Goal: Communication & Community: Answer question/provide support

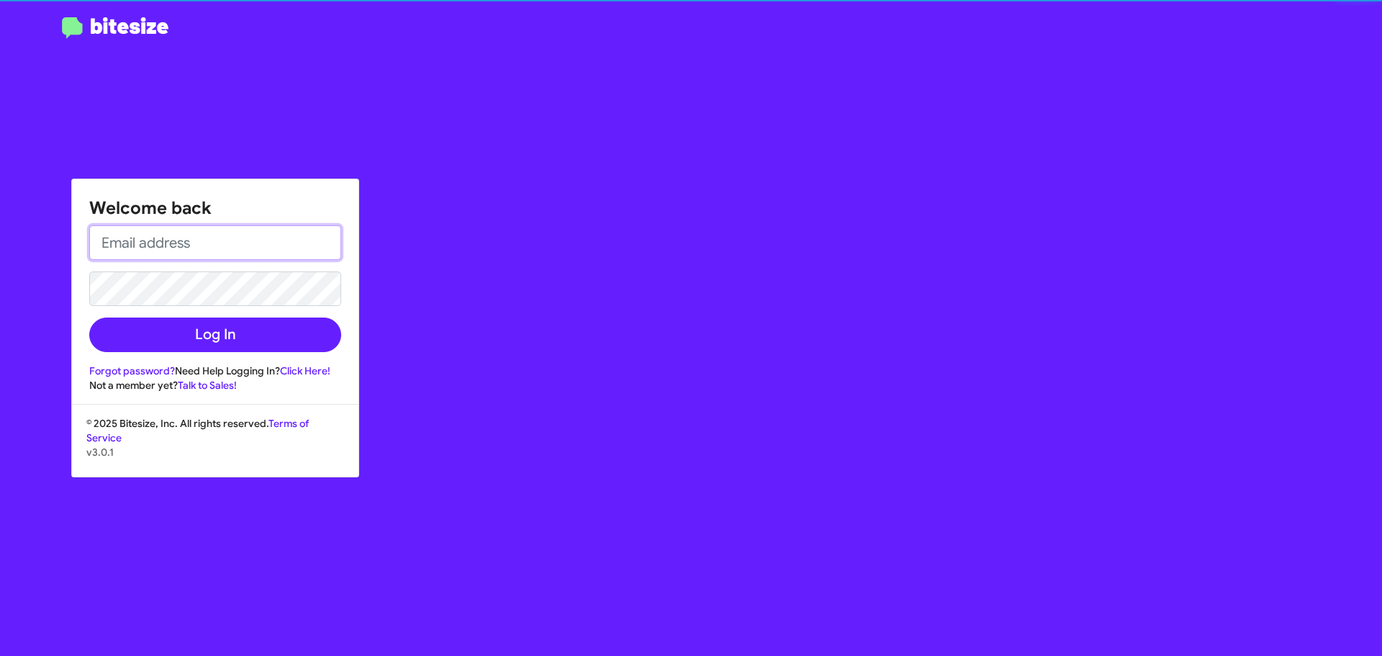
type input "[EMAIL_ADDRESS][DOMAIN_NAME]"
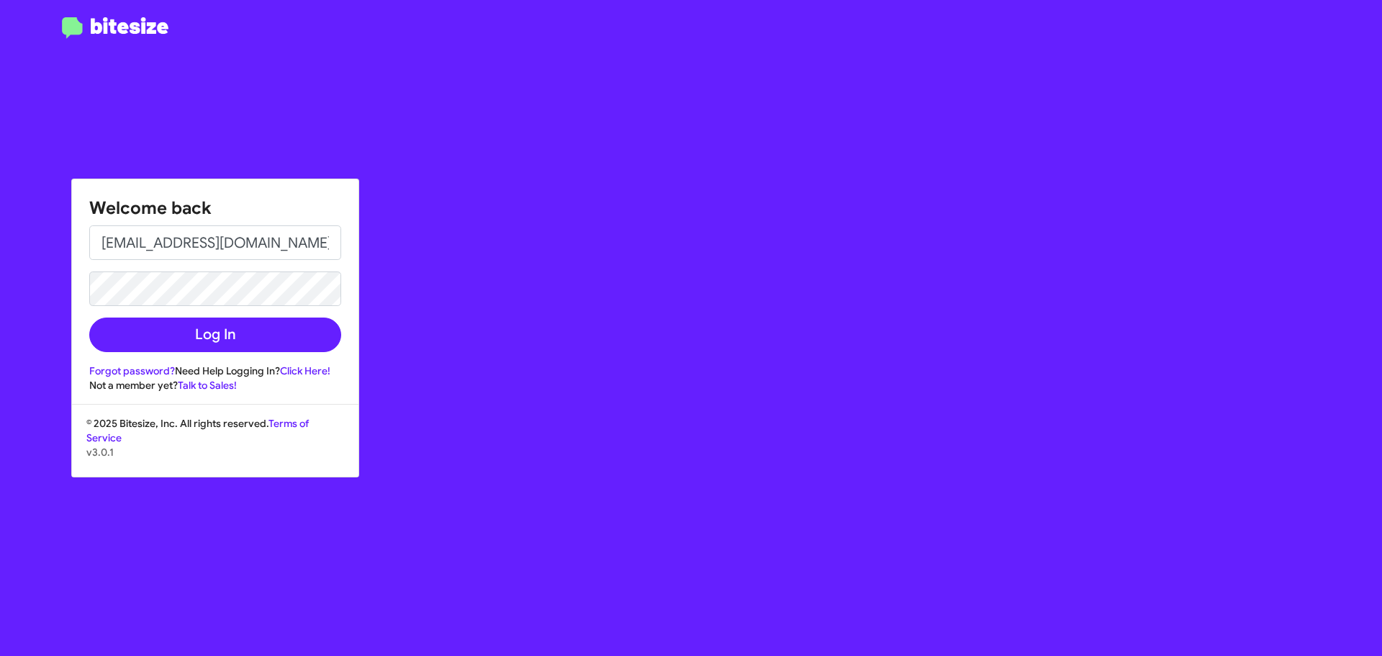
click at [206, 370] on div "Forgot password? Need Help Logging In? Click Here!" at bounding box center [215, 370] width 252 height 14
click at [215, 346] on button "Log In" at bounding box center [215, 334] width 252 height 35
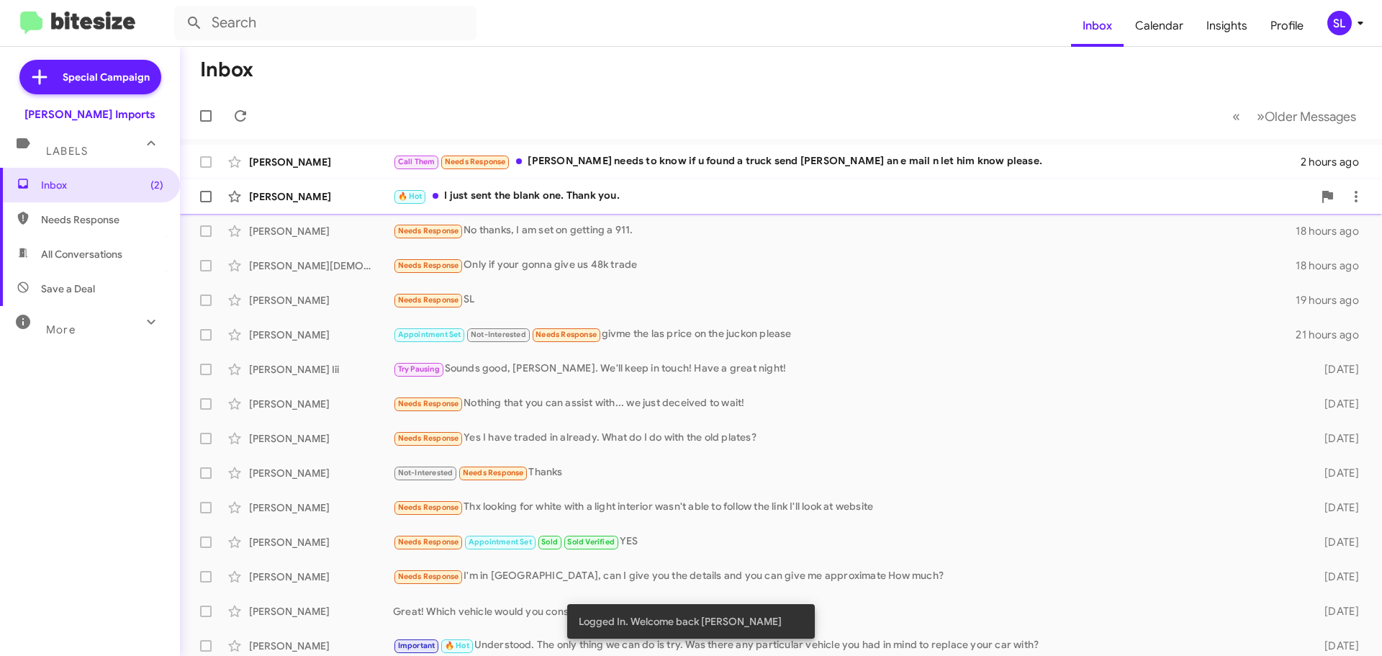
click at [673, 197] on div "🔥 Hot I just sent the blank one. Thank you." at bounding box center [853, 196] width 920 height 17
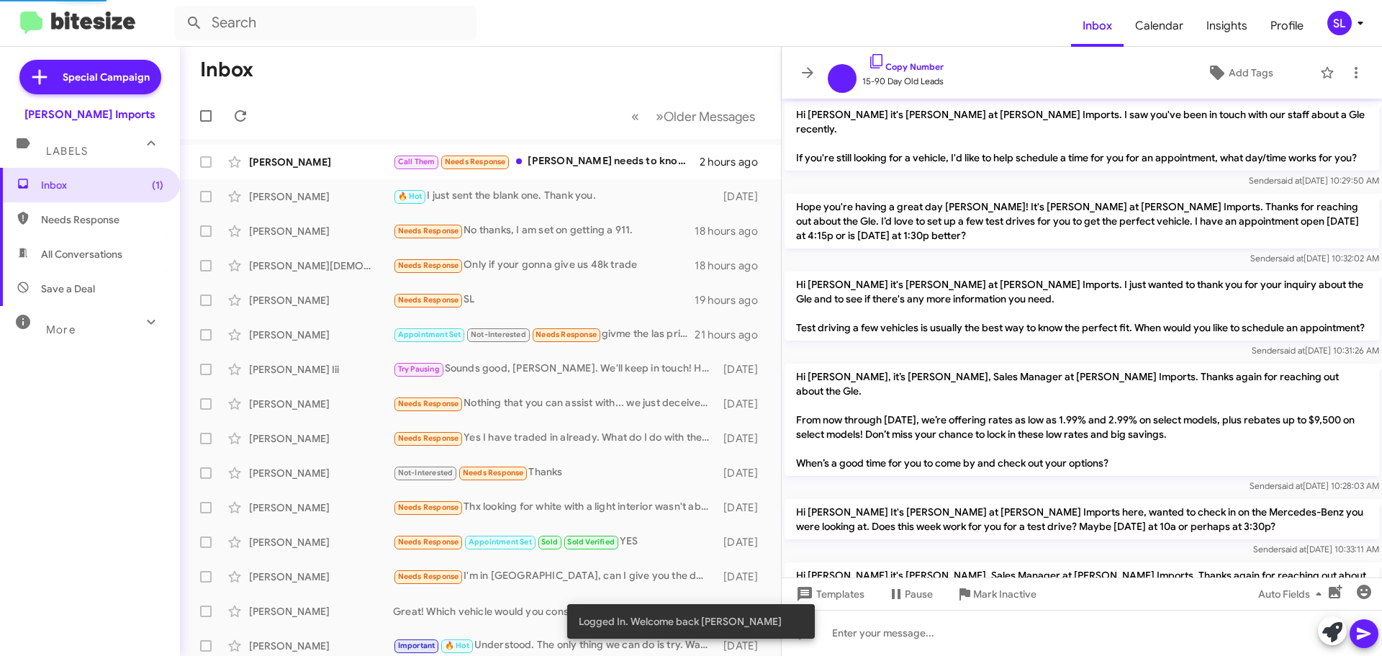
scroll to position [975, 0]
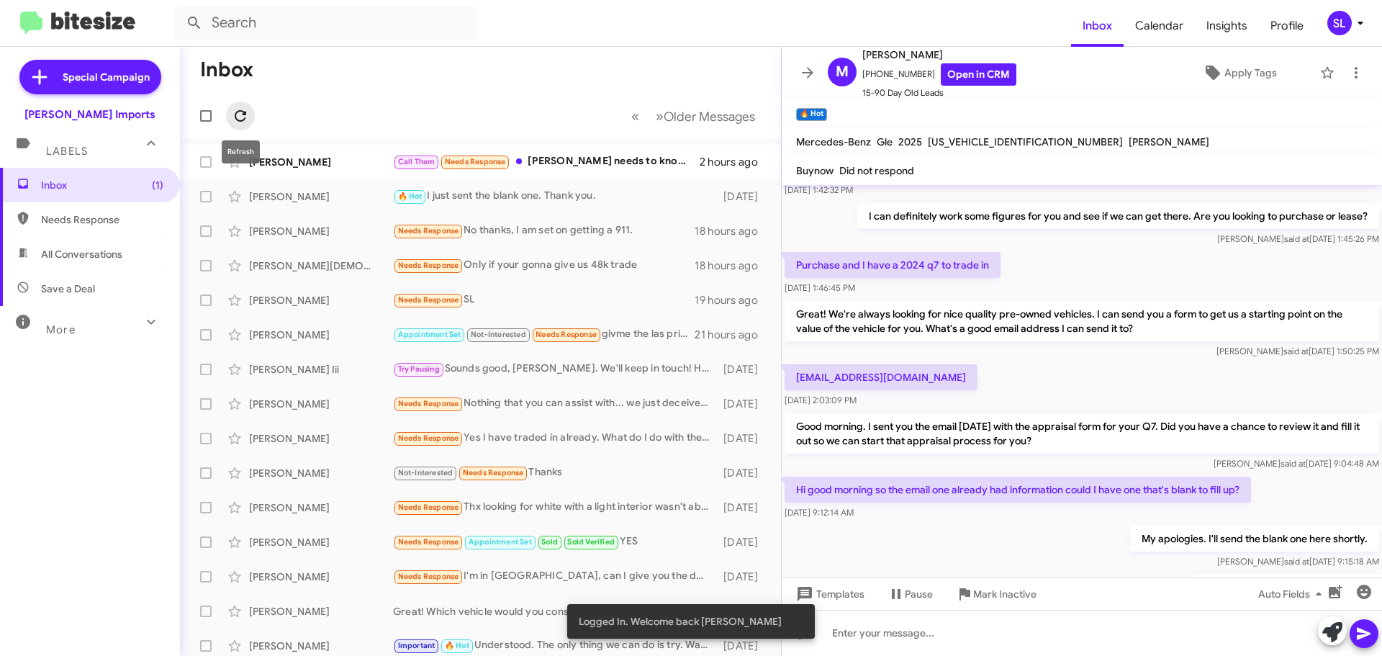
click at [240, 116] on icon at bounding box center [240, 115] width 17 height 17
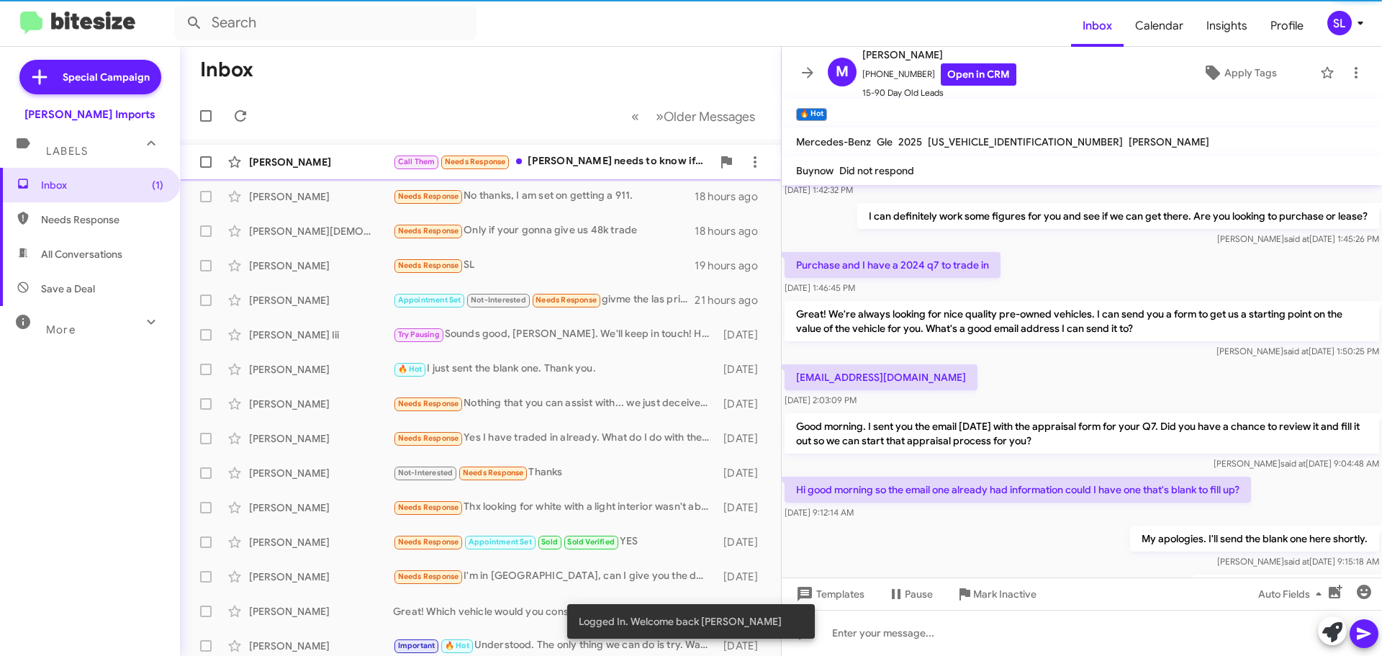
click at [563, 150] on div "[PERSON_NAME] Call Them Needs Response [PERSON_NAME] needs to know if u found a…" at bounding box center [480, 162] width 578 height 29
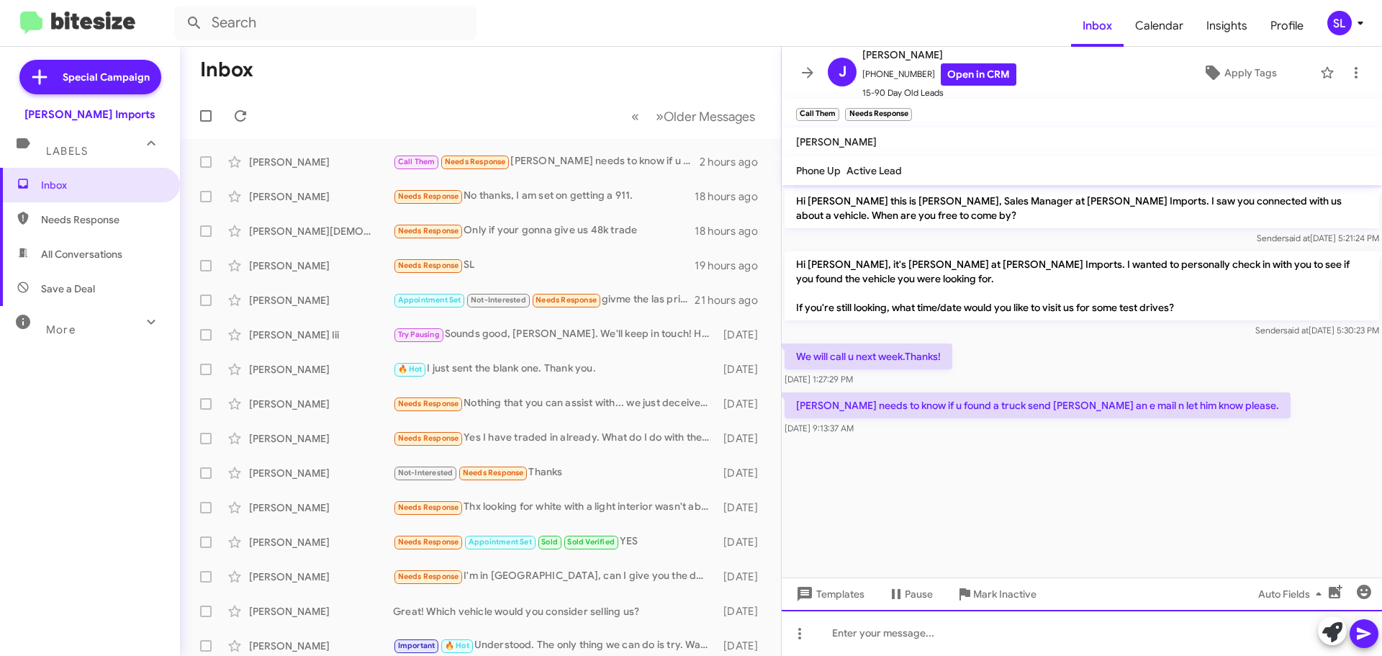
click at [898, 630] on div at bounding box center [1082, 633] width 600 height 46
